Goal: Information Seeking & Learning: Learn about a topic

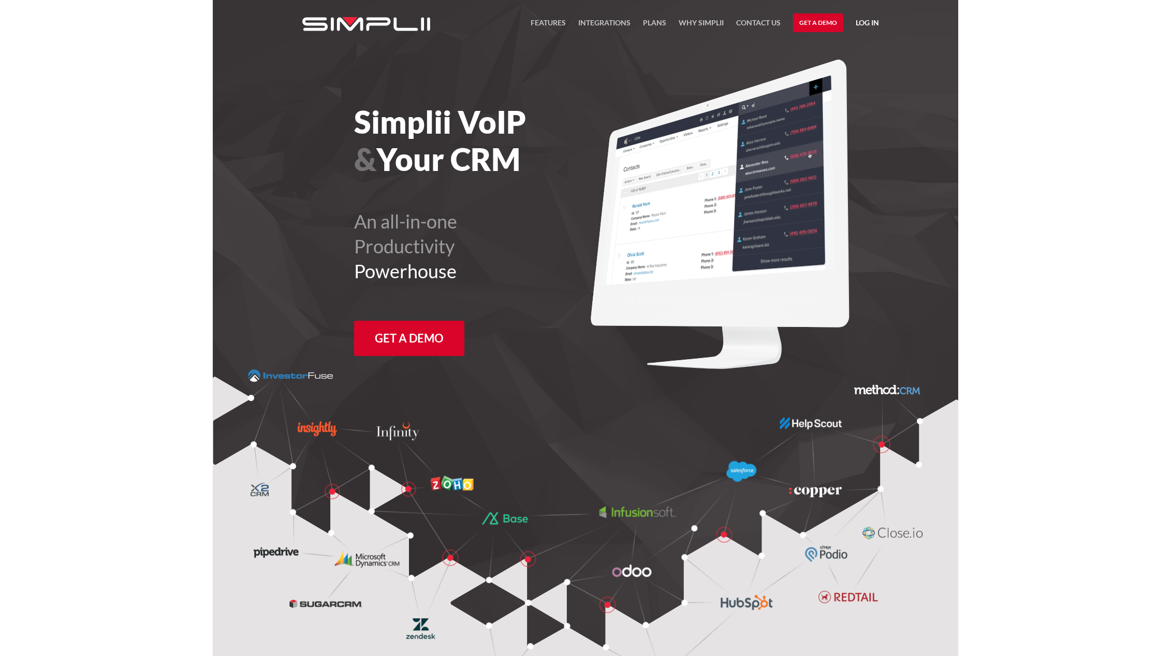
click at [217, 383] on figure at bounding box center [586, 527] width 746 height 316
click at [234, 317] on section "Simplii VoIP & Your CRM An all-in-one Productivity Powerhouse Get a Demo" at bounding box center [586, 343] width 746 height 686
click at [404, 350] on link "Get a Demo" at bounding box center [409, 338] width 110 height 35
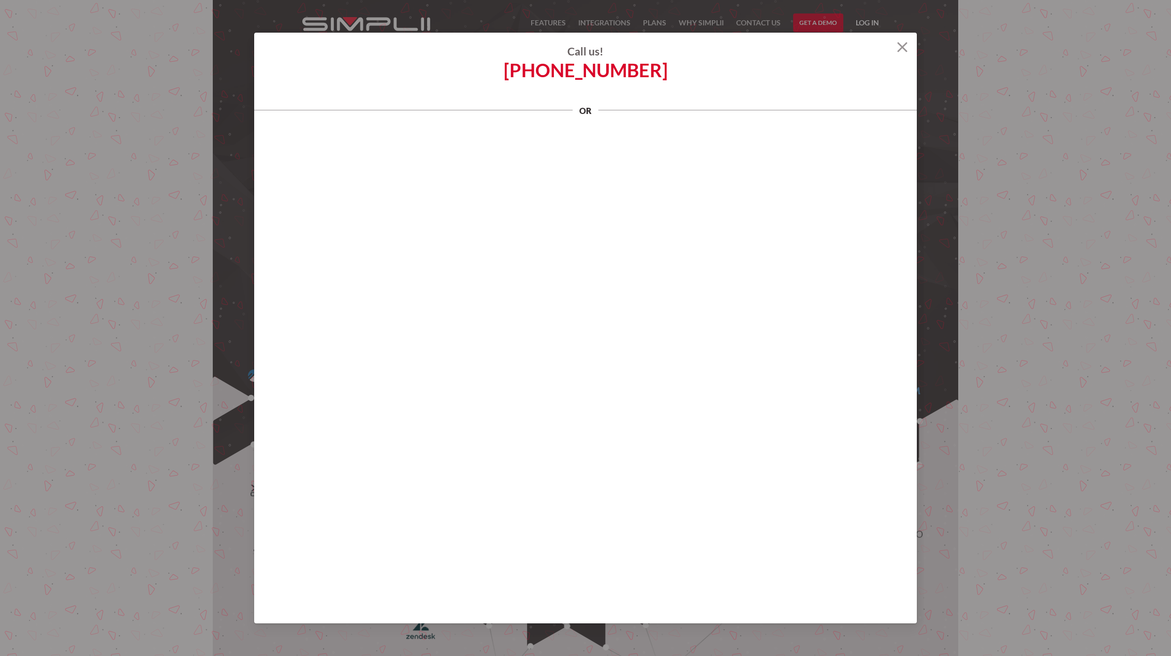
click at [900, 47] on img at bounding box center [902, 47] width 10 height 10
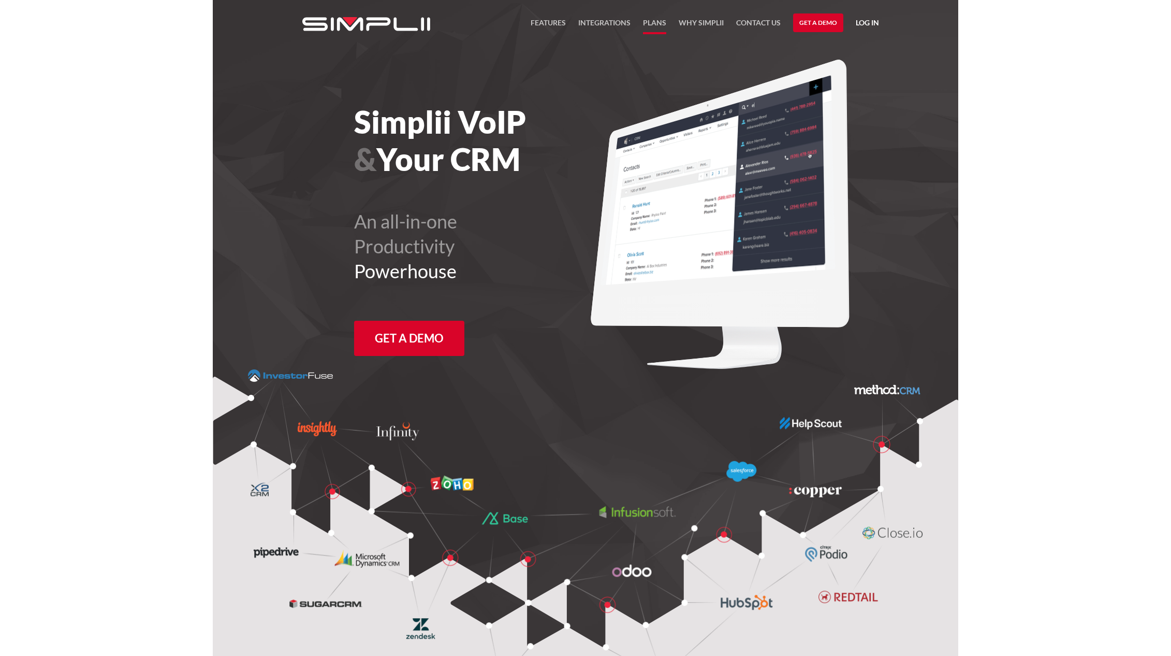
click at [648, 26] on link "Plans" at bounding box center [654, 26] width 23 height 18
